Goal: Transaction & Acquisition: Purchase product/service

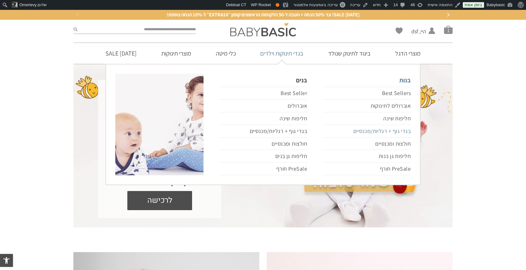
click at [381, 129] on link "בגדי גוף + רגליות/מכנסיים" at bounding box center [367, 131] width 88 height 13
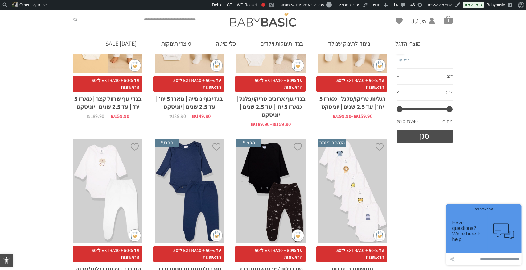
scroll to position [210, 0]
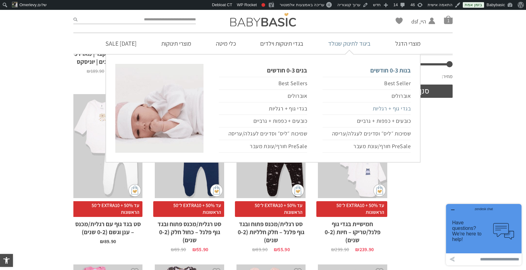
click at [392, 108] on link "בגדי גוף + רגליות" at bounding box center [367, 108] width 88 height 13
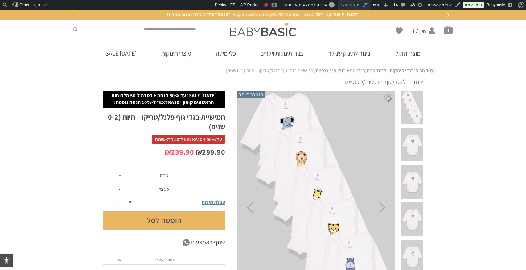
click at [353, 5] on link "עריכת מוצר" at bounding box center [354, 5] width 33 height 10
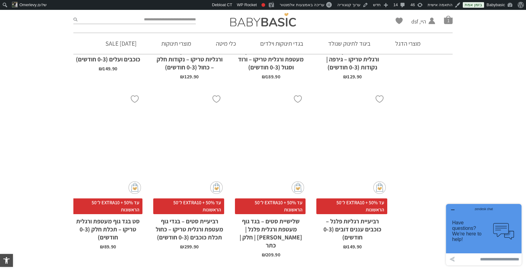
scroll to position [1608, 0]
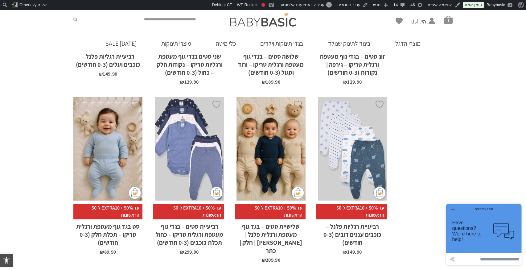
click at [276, 99] on div "x הוספה לסל" at bounding box center [271, 149] width 69 height 104
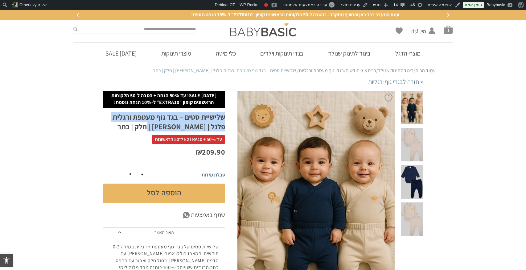
drag, startPoint x: 153, startPoint y: 128, endPoint x: 224, endPoint y: 118, distance: 72.1
click at [224, 118] on h1 "שלישיית סטים – בגד גוף מעטפת ורגלית פלנל | אריה | חלק | כתר" at bounding box center [164, 121] width 123 height 19
copy h1 "שלישיית סטים – בגד גוף מעטפת ורגלית פלנל | אריה | חלק | כתר"
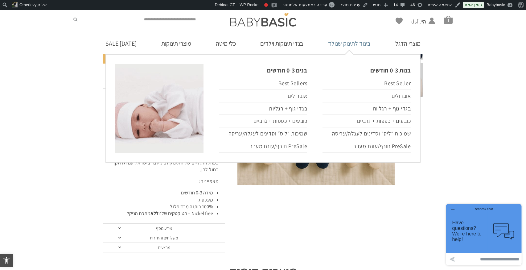
click at [357, 43] on link "ביגוד לתינוק שנולד" at bounding box center [349, 43] width 61 height 21
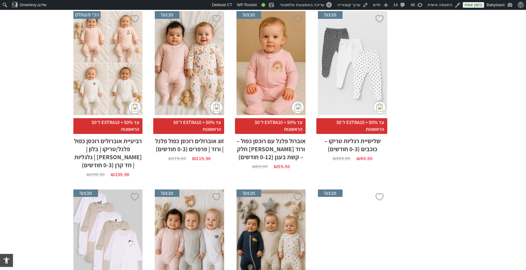
scroll to position [830, 0]
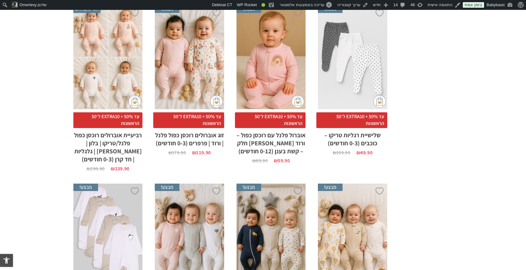
click at [120, 55] on div "x בחירת סוג בד טריקו (עונת מעבר/קיץ) פלנל (חורף)" at bounding box center [107, 57] width 69 height 104
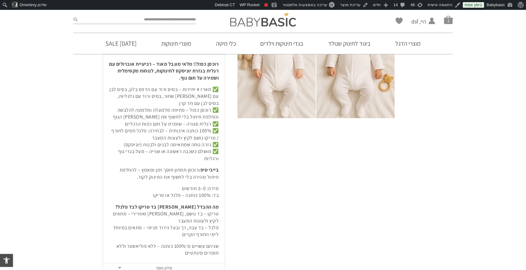
scroll to position [206, 0]
click at [175, 185] on p "מידה: 0–3 חודשים בד: 100% כותנה – פלנל או טריקו" at bounding box center [164, 192] width 110 height 14
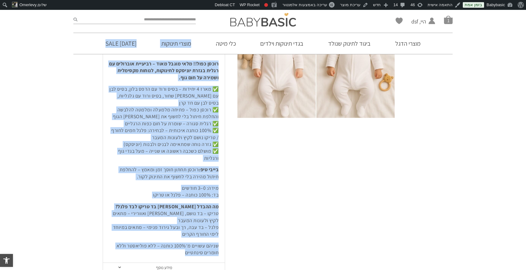
scroll to position [0, 0]
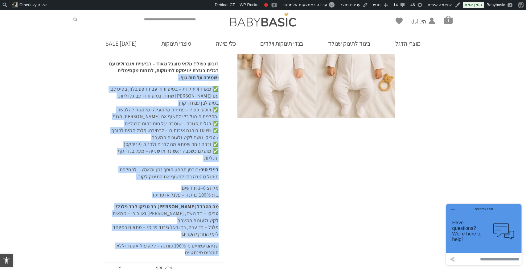
drag, startPoint x: 181, startPoint y: 238, endPoint x: 218, endPoint y: 69, distance: 172.9
click at [219, 69] on div "רוכסן כפול!! מלאי מוגבל מאוד – רביעיית אוברולים עם רגלית בגזרת יוניסקס לתינוקות…" at bounding box center [164, 158] width 122 height 209
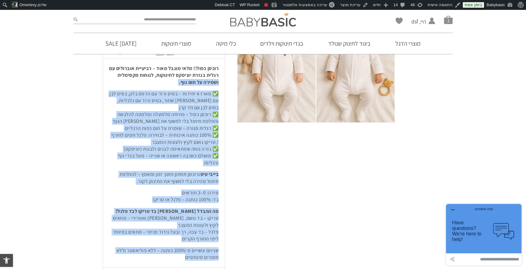
scroll to position [202, 0]
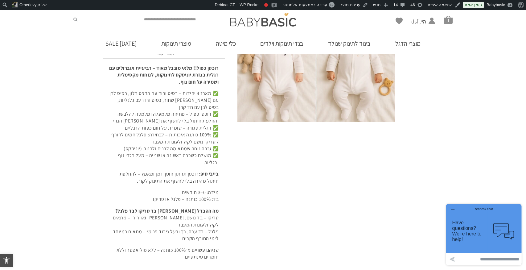
click at [213, 65] on strong "רוכסן כפול!! מלאי מוגבל מאוד – רביעיית אוברולים עם רגלית בגזרת יוניסקס לתינוקות…" at bounding box center [164, 75] width 110 height 20
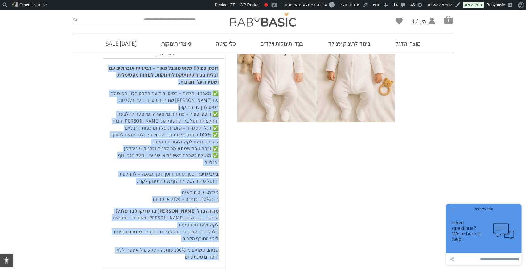
drag, startPoint x: 213, startPoint y: 60, endPoint x: 156, endPoint y: 241, distance: 190.1
click at [156, 241] on div "רוכסן כפול!! מלאי מוגבל מאוד – רביעיית אוברולים עם רגלית בגזרת יוניסקס לתינוקות…" at bounding box center [164, 163] width 110 height 196
copy ul "רוכסן כפול!! מלאי מוגבל מאוד – רביעיית אוברולים עם רגלית בגזרת יוניסקס לתינוקות…"
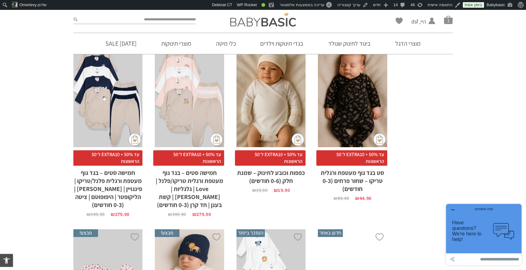
scroll to position [1147, 0]
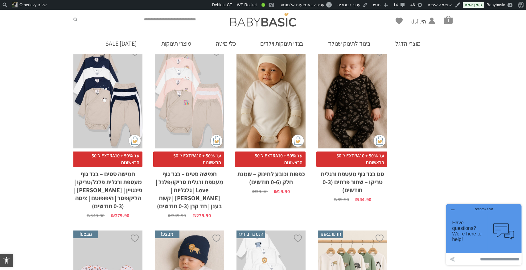
click at [189, 108] on div "x בחירת סוג בד טריקו (עונת מעבר/קיץ) פלנל (חורף)" at bounding box center [189, 96] width 69 height 104
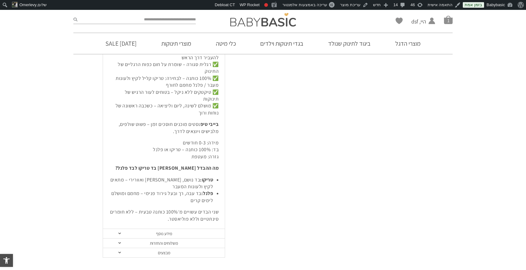
scroll to position [315, 0]
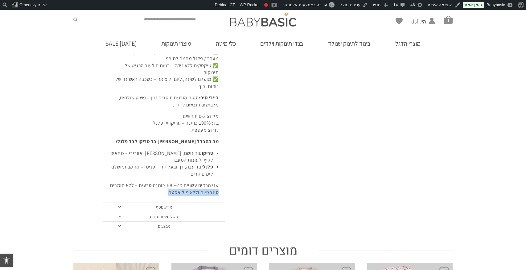
drag, startPoint x: 166, startPoint y: 162, endPoint x: 224, endPoint y: 160, distance: 58.1
click at [224, 160] on div "חמישיית סטים של בגד גוף מעטפת + רגלית בגזרת יוניסקס – נוחים, רכים ומושלמים לימי…" at bounding box center [164, 81] width 122 height 241
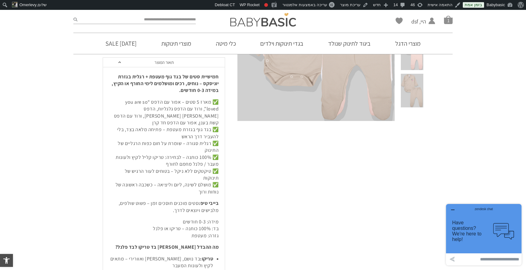
scroll to position [210, 0]
click at [211, 73] on strong "חמישיית סטים של בגד גוף מעטפת + רגלית בגזרת יוניסקס – נוחים, רכים ומושלמים לימי…" at bounding box center [165, 83] width 107 height 20
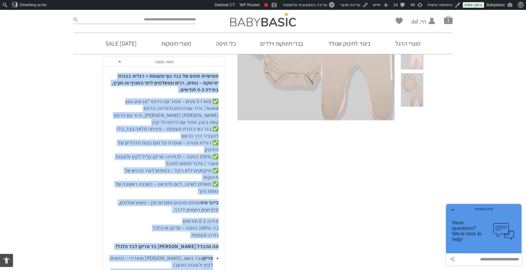
drag, startPoint x: 211, startPoint y: 60, endPoint x: 169, endPoint y: 261, distance: 204.9
click at [169, 261] on div "חמישיית סטים של בגד גוף מעטפת + רגלית בגזרת יוניסקס – נוחים, רכים ומושלמים לימי…" at bounding box center [164, 186] width 122 height 241
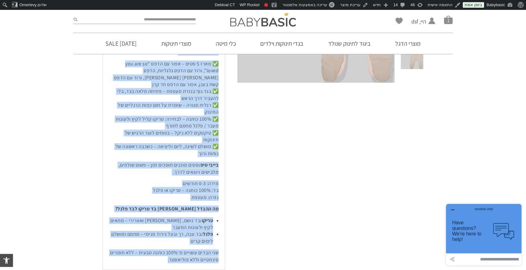
scroll to position [242, 0]
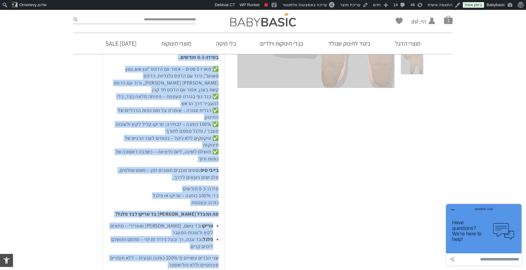
copy ul "חמישיית סטים של בגד גוף מעטפת + רגלית בגזרת יוניסקס – נוחים, רכים ומושלמים לימי…"
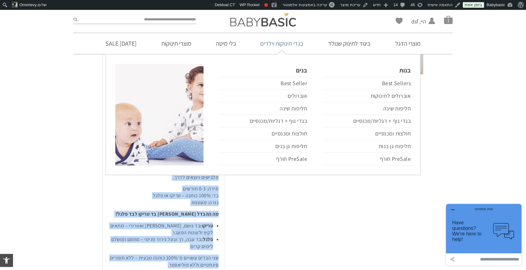
click at [297, 45] on link "בגדי תינוקות וילדים" at bounding box center [282, 43] width 62 height 21
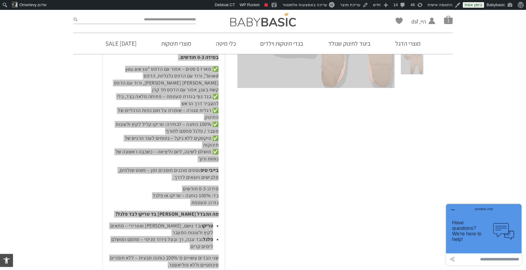
click at [452, 210] on icon "button" at bounding box center [453, 209] width 5 height 5
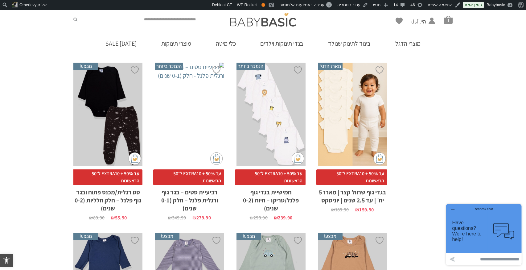
click at [453, 207] on icon "button" at bounding box center [453, 209] width 5 height 5
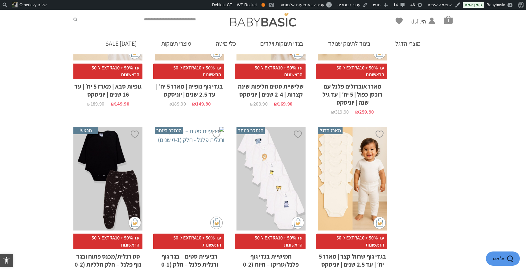
scroll to position [407, 0]
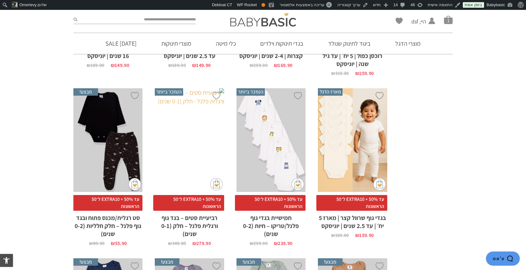
click at [191, 124] on div "x בחירת מידה 0-3m 3-6m 6-12m 12-18m 18-24m 24-30m" at bounding box center [189, 140] width 69 height 104
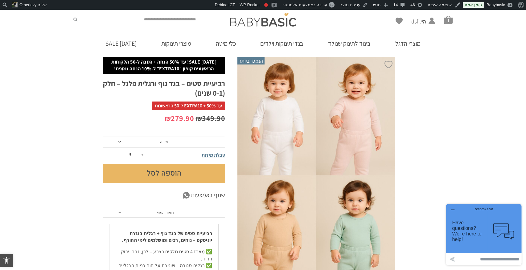
scroll to position [33, 0]
